Goal: Check status: Check status

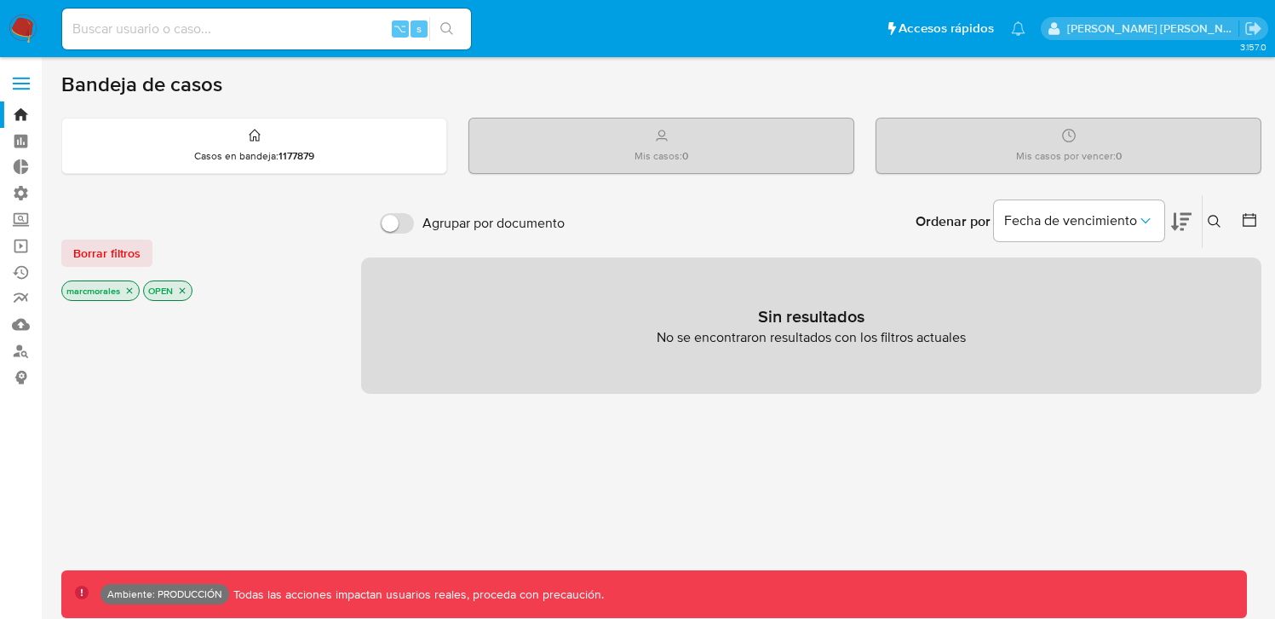
click at [26, 89] on span at bounding box center [21, 89] width 17 height 3
click at [0, 0] on input "checkbox" at bounding box center [0, 0] width 0 height 0
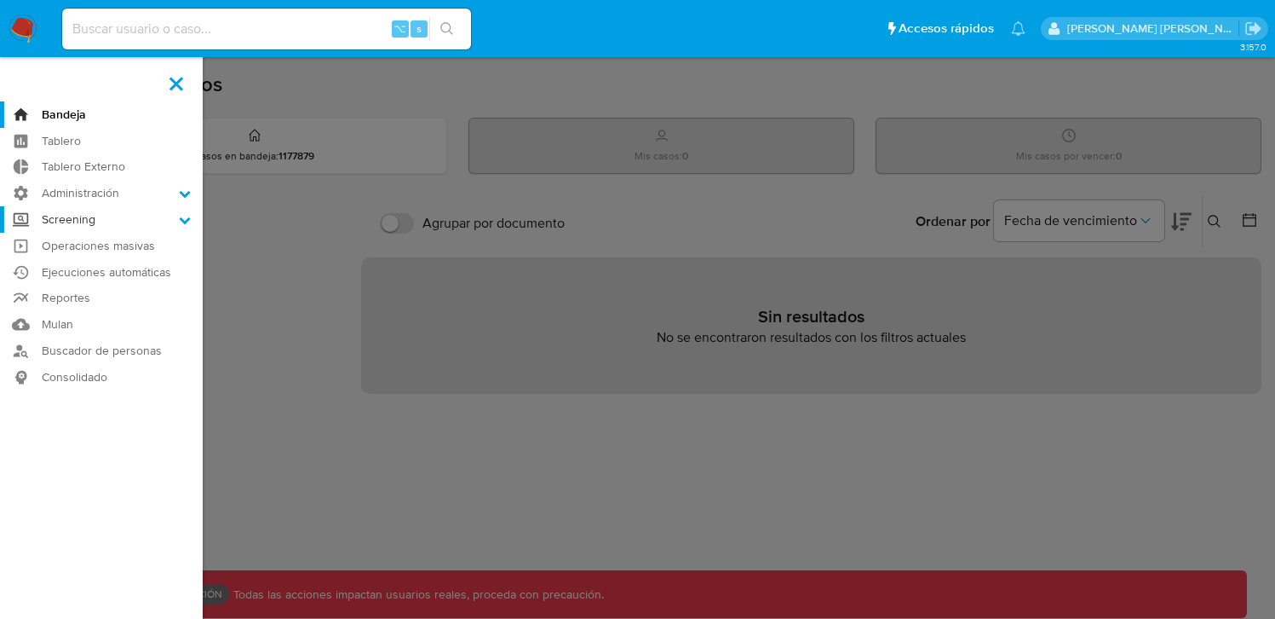
click at [144, 227] on label "Screening" at bounding box center [101, 219] width 203 height 26
click at [0, 0] on input "Screening" at bounding box center [0, 0] width 0 height 0
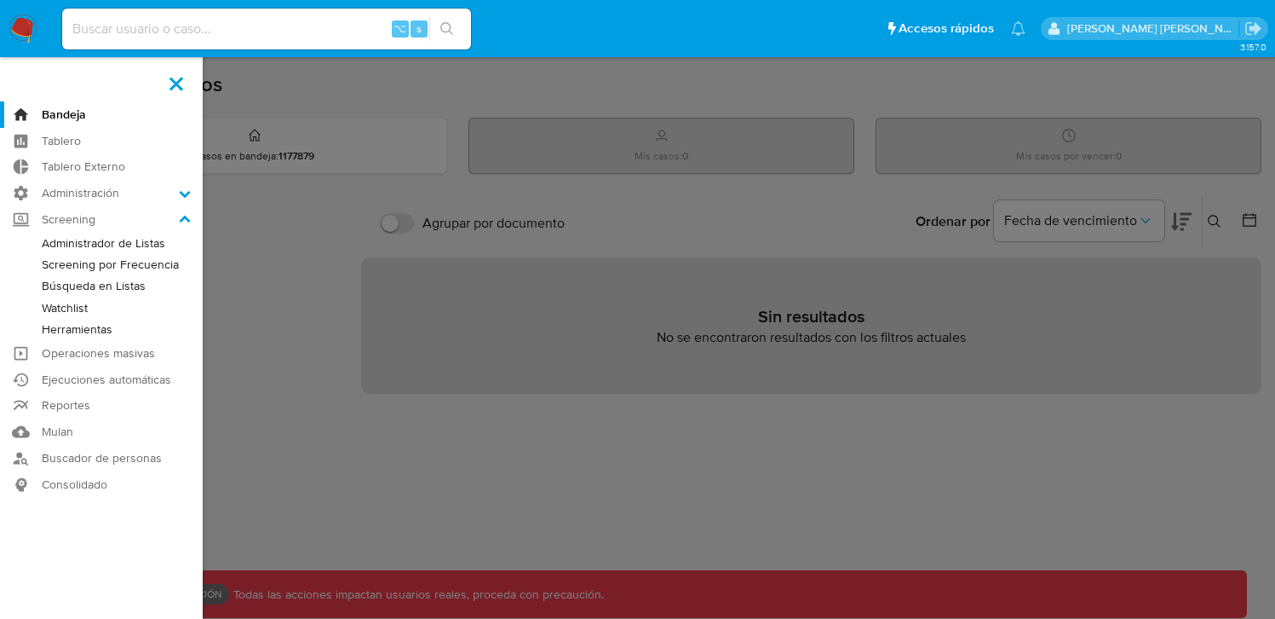
click at [152, 262] on link "Screening por Frecuencia" at bounding box center [101, 264] width 203 height 21
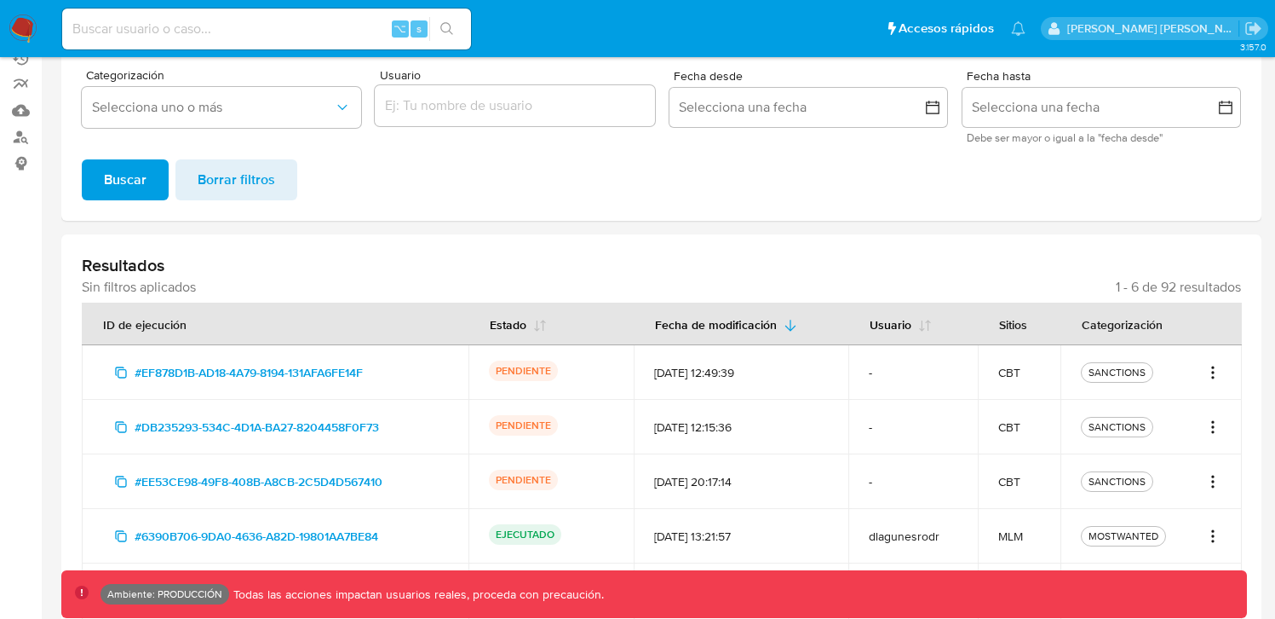
scroll to position [302, 0]
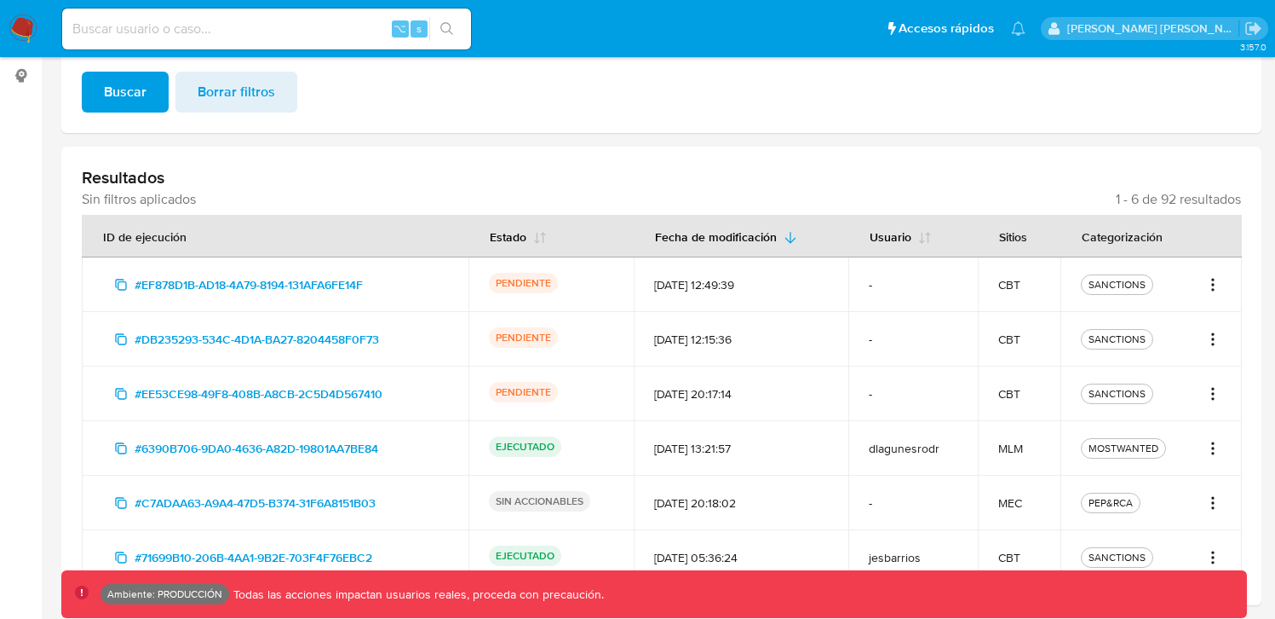
click at [1218, 344] on icon "Acciones" at bounding box center [1213, 339] width 17 height 20
click at [1218, 339] on icon "Acciones" at bounding box center [1213, 339] width 17 height 20
click at [1212, 281] on icon "Acciones" at bounding box center [1213, 284] width 17 height 20
click at [1165, 316] on button "Ver detalles" at bounding box center [1158, 322] width 128 height 41
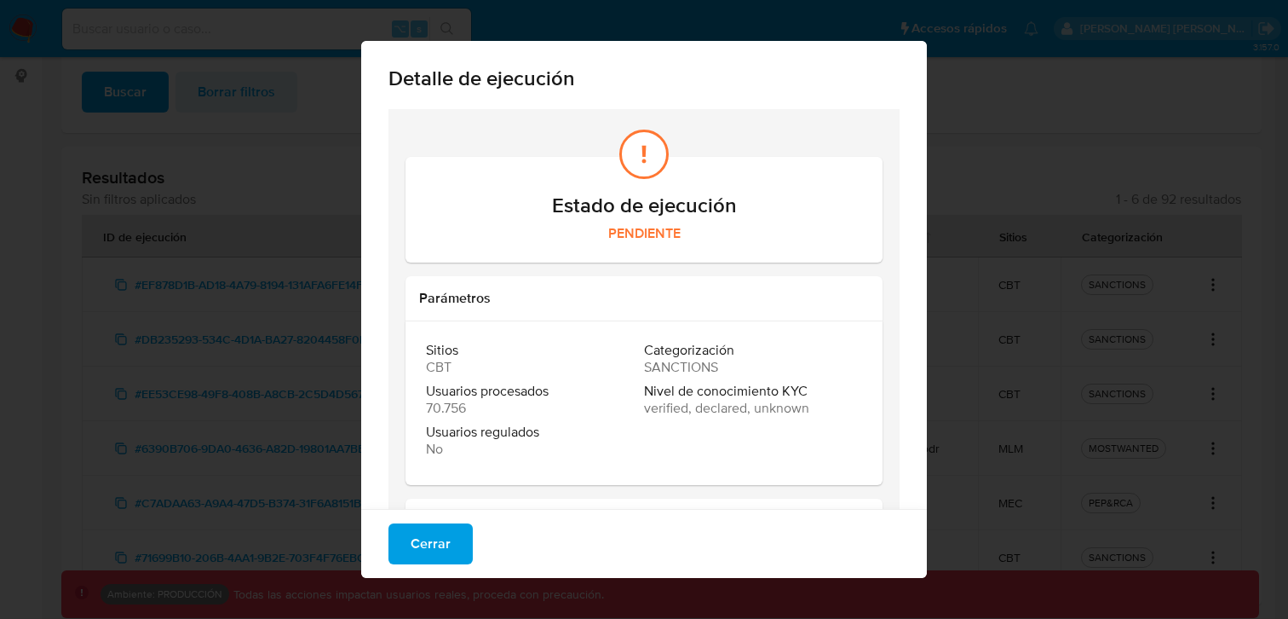
click at [1091, 285] on div "Detalle de ejecución Estado de ejecución PENDIENTE Parámetros Sitios CBT Catego…" at bounding box center [644, 309] width 1288 height 619
click at [435, 544] on span "Cerrar" at bounding box center [431, 543] width 40 height 37
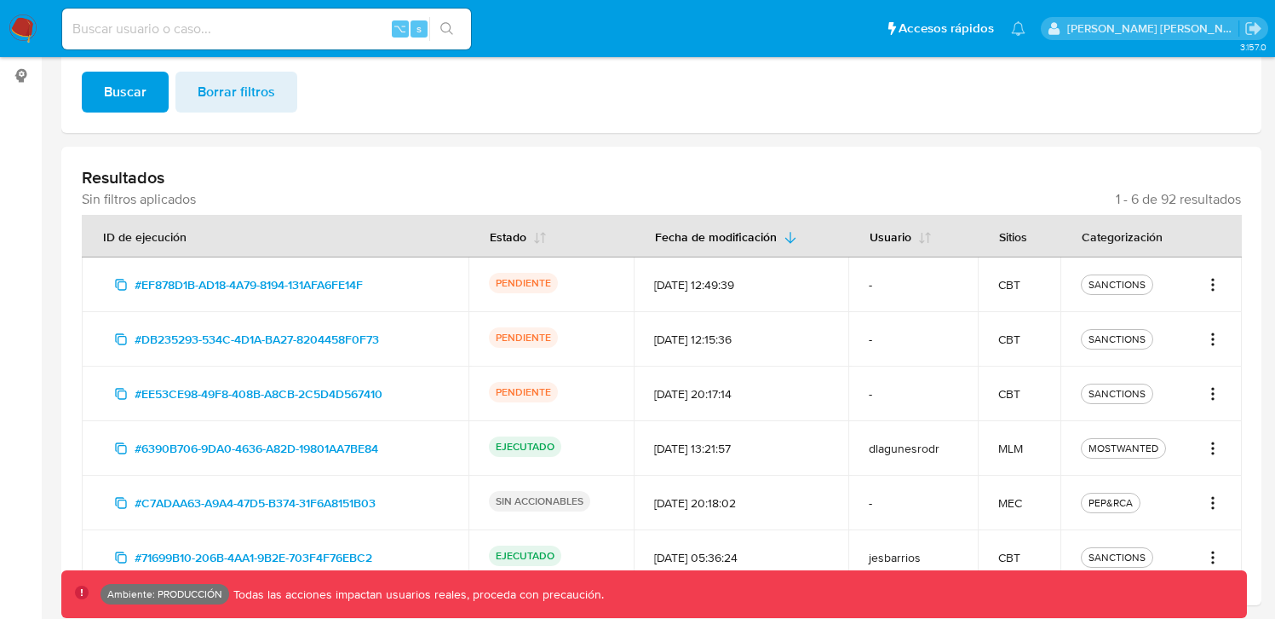
click at [1212, 347] on icon "Acciones" at bounding box center [1213, 339] width 17 height 20
click at [1127, 371] on button "Ver detalles" at bounding box center [1158, 376] width 128 height 41
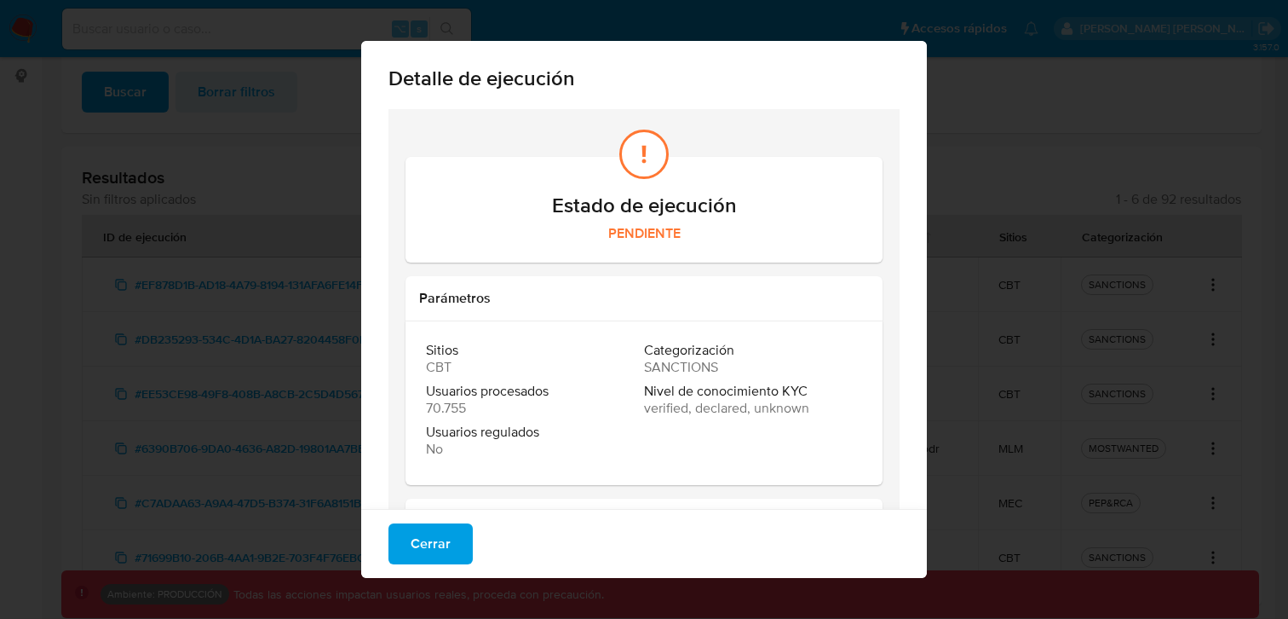
click at [425, 533] on span "Cerrar" at bounding box center [431, 543] width 40 height 37
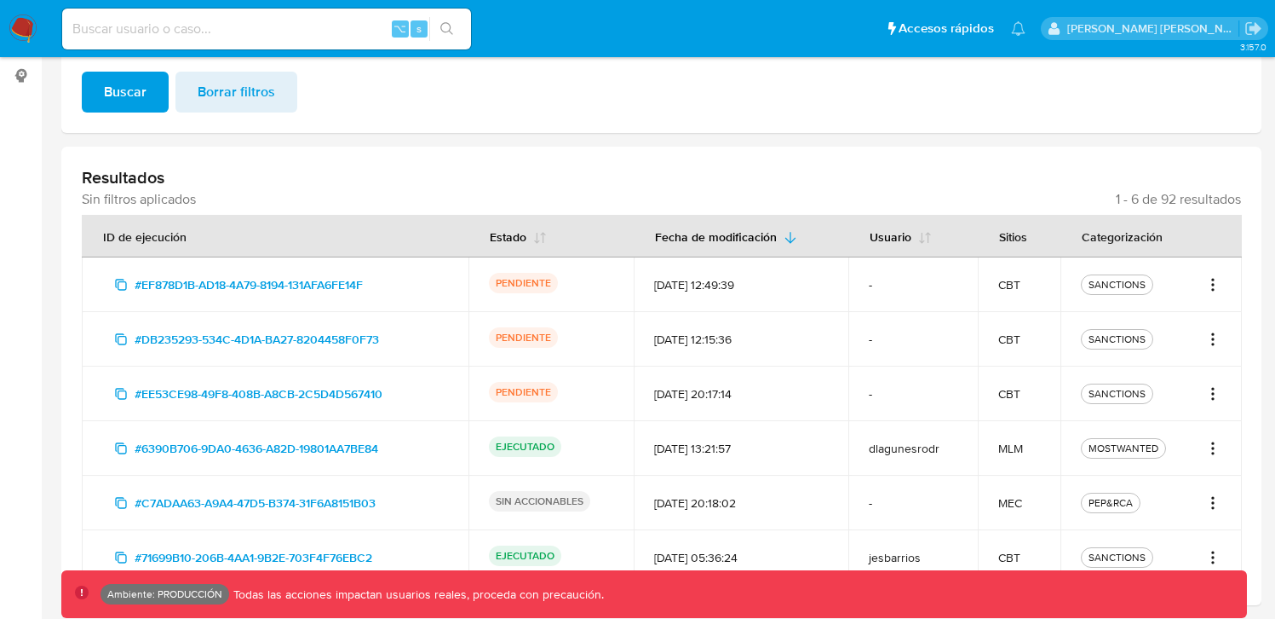
click at [1214, 287] on icon "Acciones" at bounding box center [1213, 284] width 17 height 20
click at [1139, 322] on button "Ver detalles" at bounding box center [1158, 322] width 128 height 41
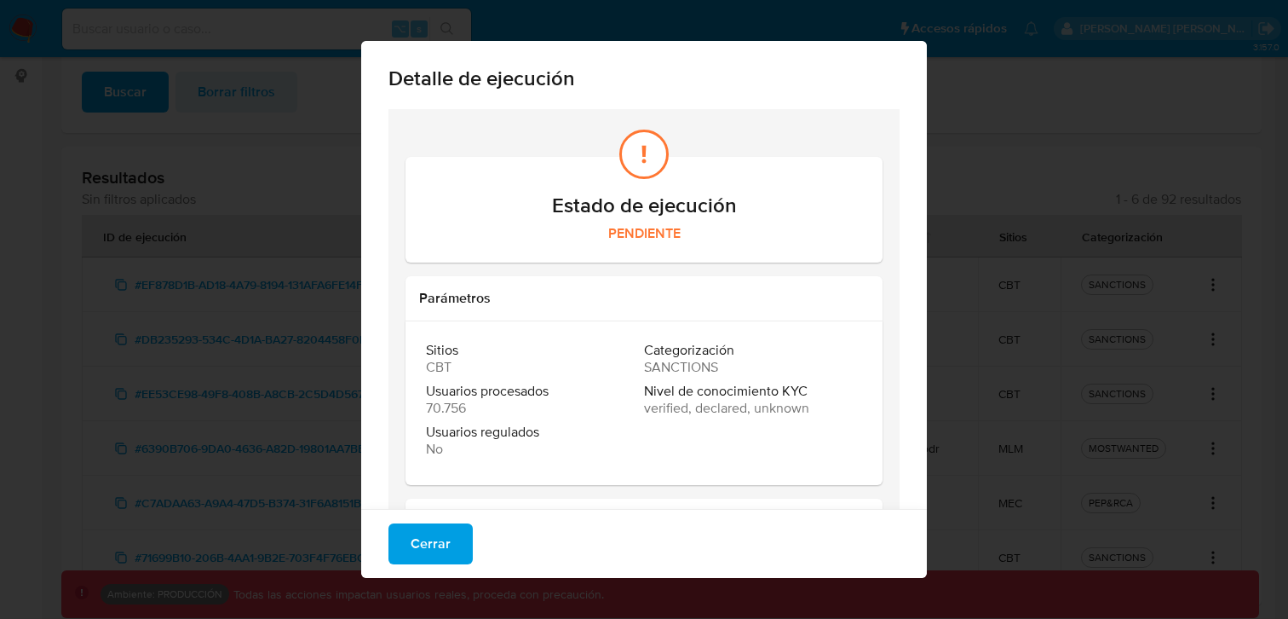
click at [411, 542] on span "Cerrar" at bounding box center [431, 543] width 40 height 37
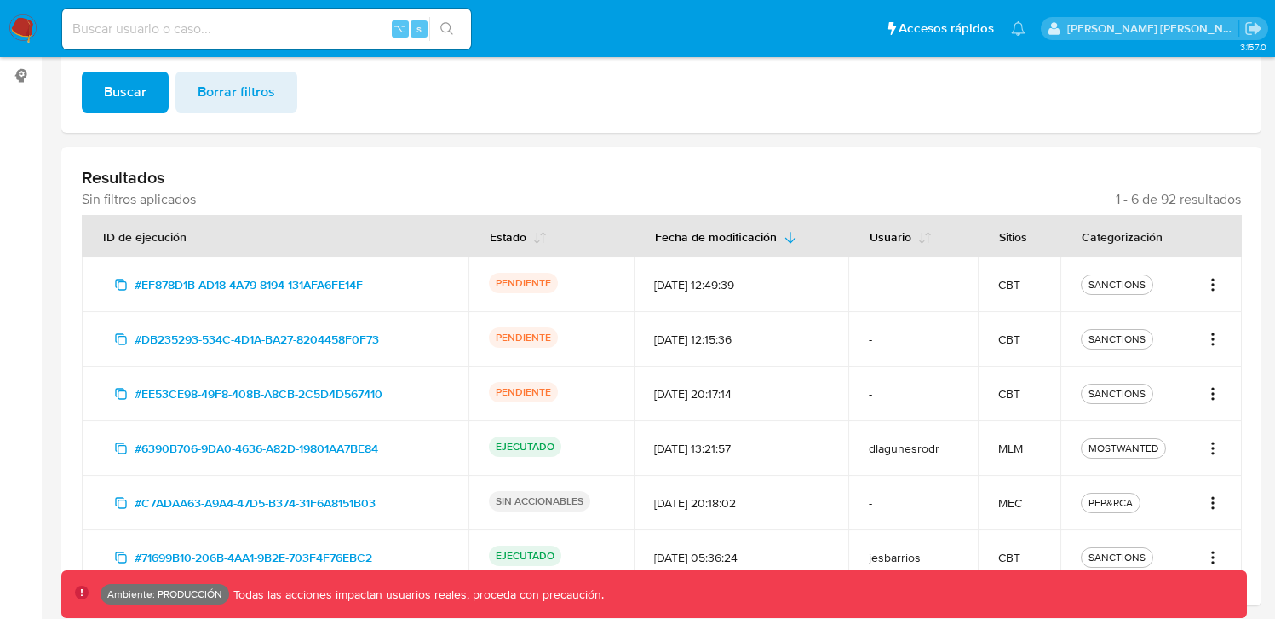
click at [1215, 397] on icon "Acciones" at bounding box center [1213, 393] width 17 height 20
click at [1160, 437] on button "Ver detalles" at bounding box center [1158, 431] width 128 height 41
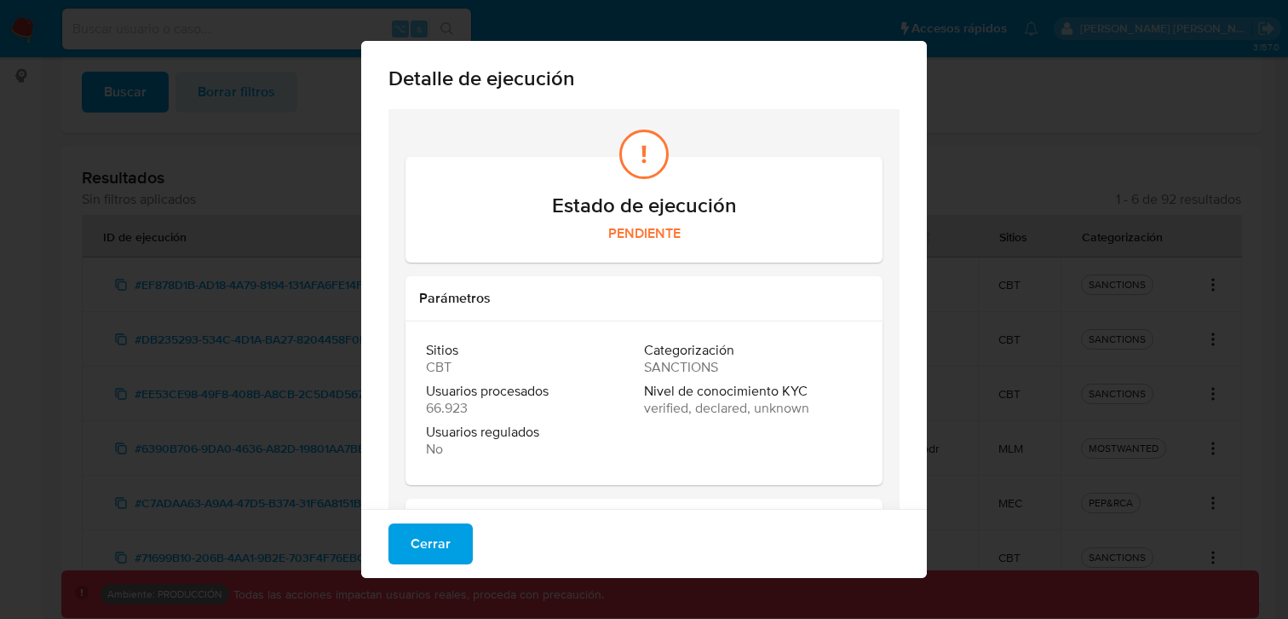
click at [430, 544] on span "Cerrar" at bounding box center [431, 543] width 40 height 37
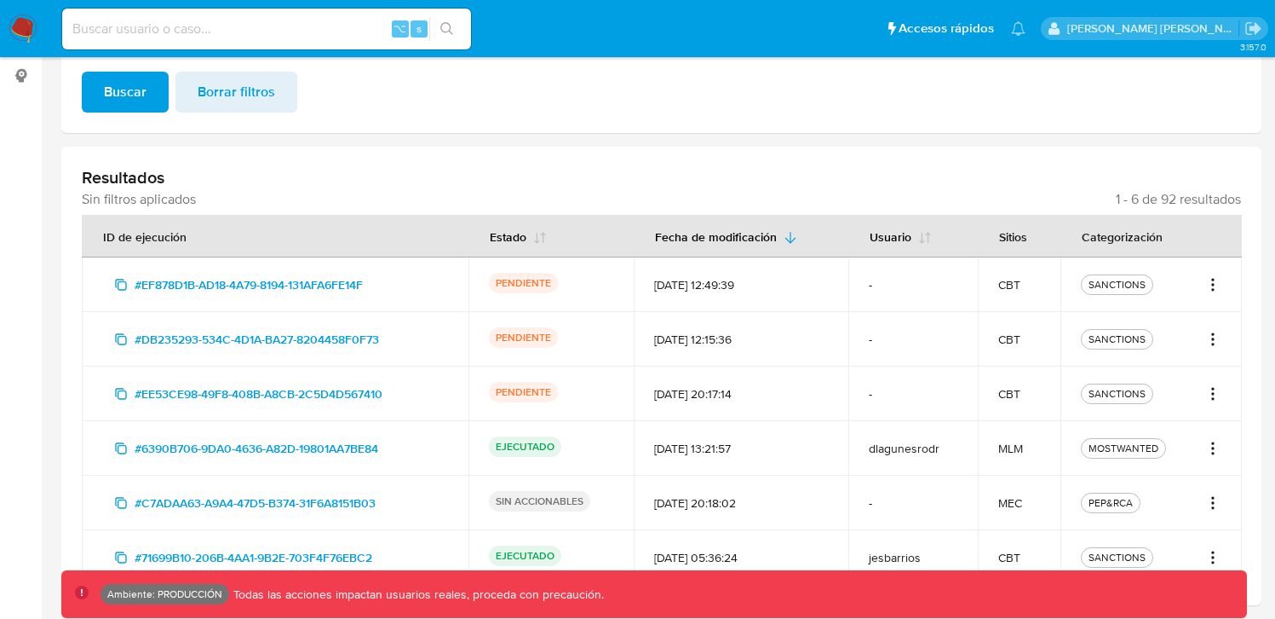
click at [1209, 345] on icon "Acciones" at bounding box center [1213, 339] width 17 height 20
click at [1142, 416] on link "Ver registros" at bounding box center [1158, 417] width 128 height 41
click at [1222, 282] on td "SANCTIONS" at bounding box center [1152, 284] width 182 height 55
click at [1213, 285] on icon "Acciones" at bounding box center [1214, 285] width 2 height 2
click at [1139, 350] on link "Ver registros" at bounding box center [1158, 363] width 128 height 41
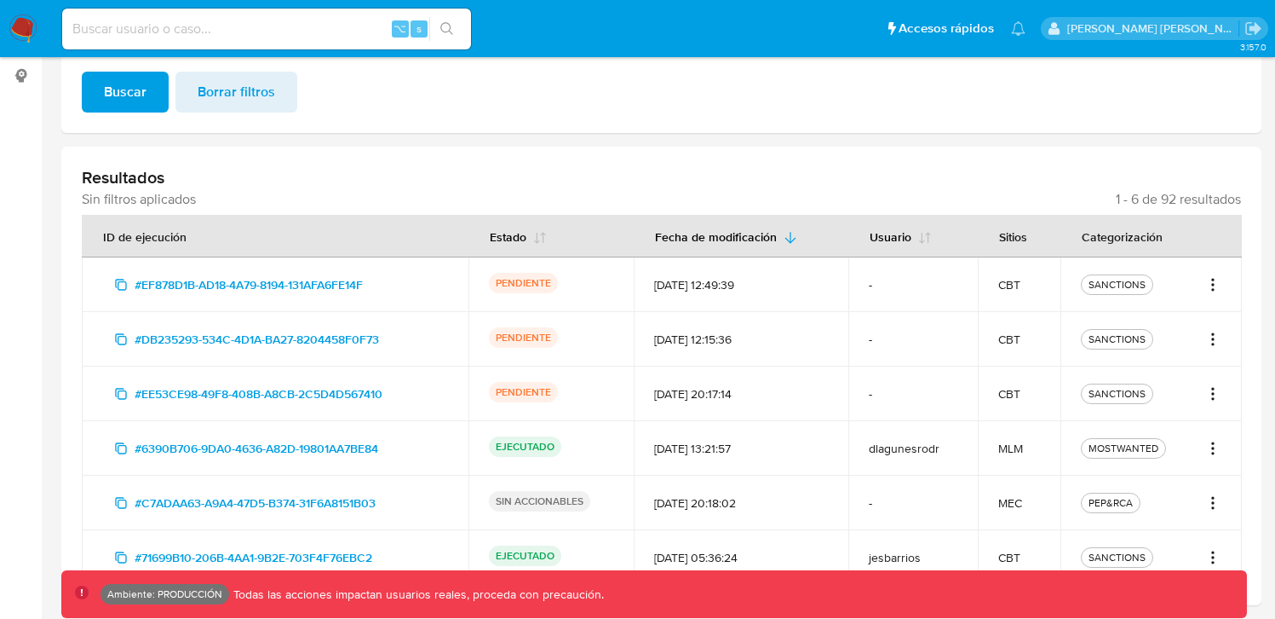
click at [1211, 401] on icon "Acciones" at bounding box center [1213, 393] width 17 height 20
click at [1145, 463] on link "Ver registros" at bounding box center [1158, 472] width 128 height 41
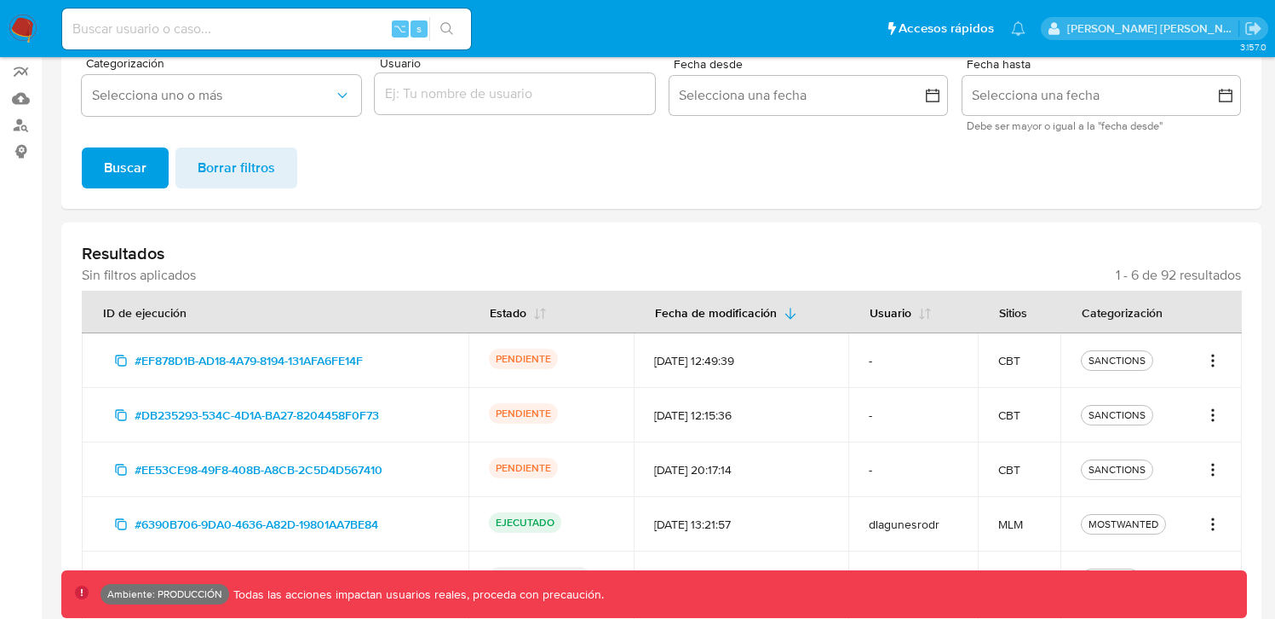
scroll to position [0, 0]
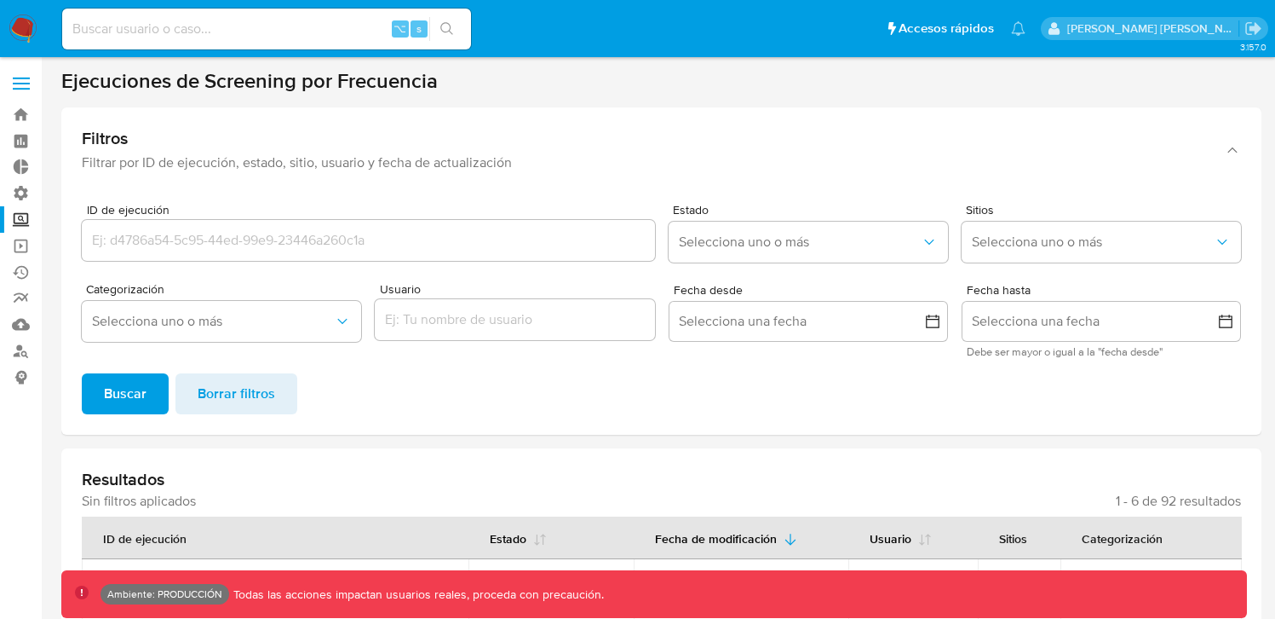
click at [17, 27] on img at bounding box center [23, 28] width 29 height 29
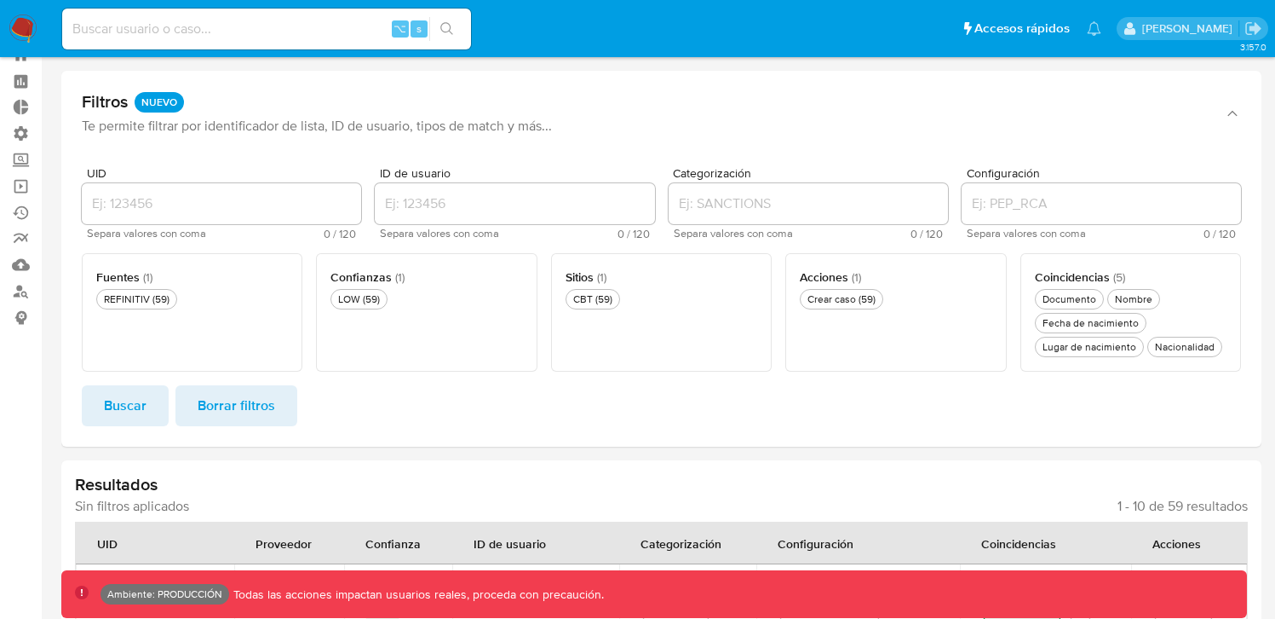
scroll to position [31, 0]
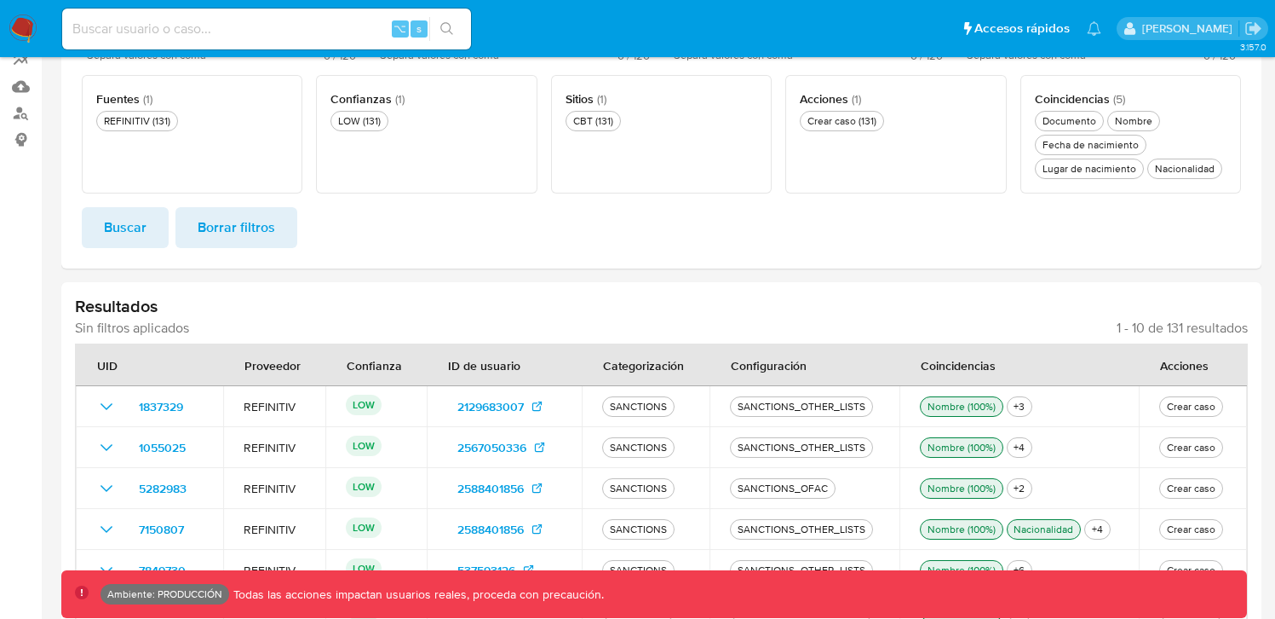
scroll to position [124, 0]
